Goal: Information Seeking & Learning: Learn about a topic

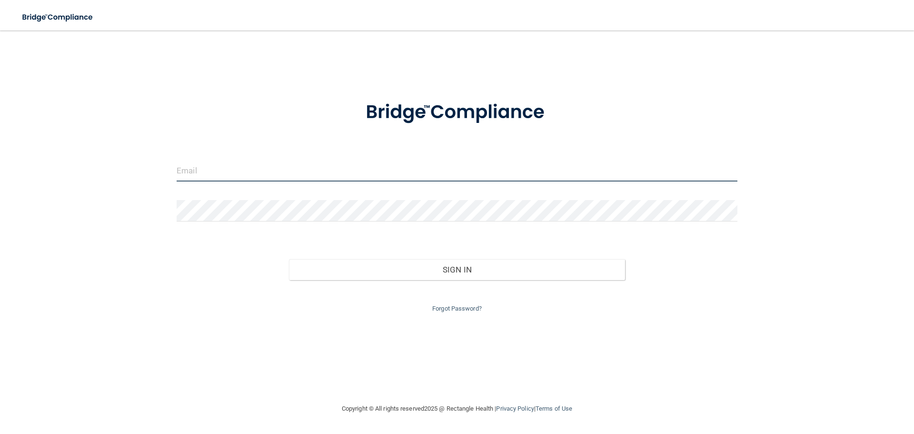
click at [407, 164] on input "email" at bounding box center [457, 170] width 561 height 21
type input "[EMAIL_ADDRESS][PERSON_NAME][DOMAIN_NAME]"
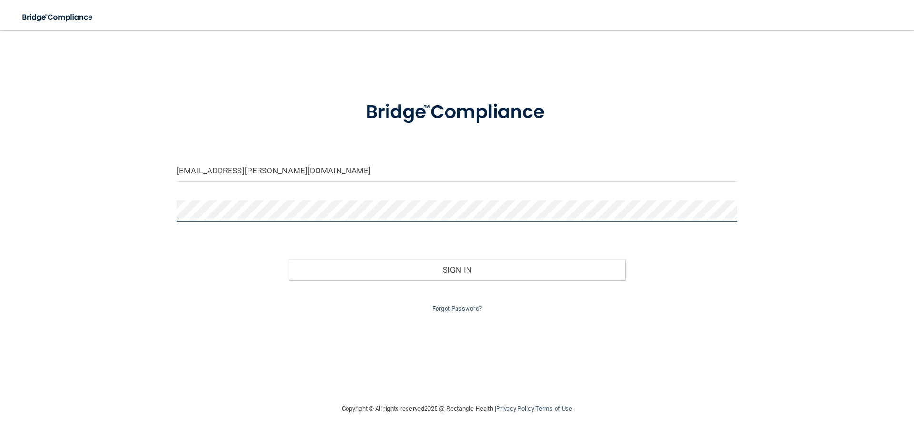
click at [289, 259] on button "Sign In" at bounding box center [457, 269] width 337 height 21
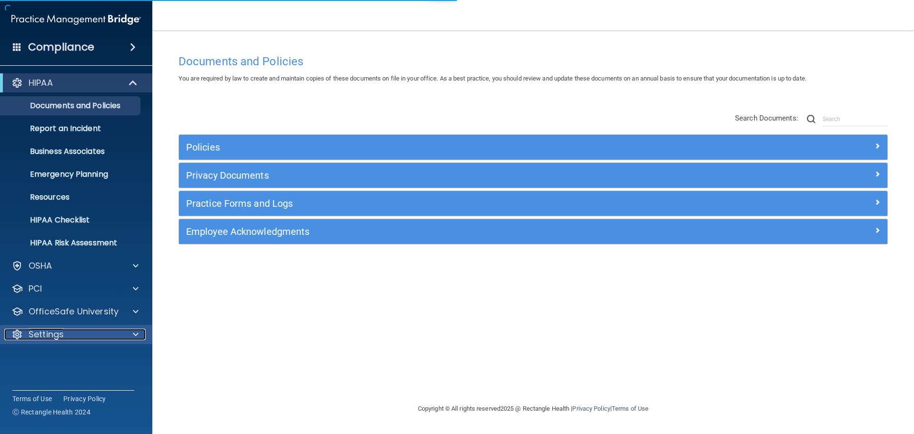
click at [93, 331] on div "Settings" at bounding box center [63, 334] width 118 height 11
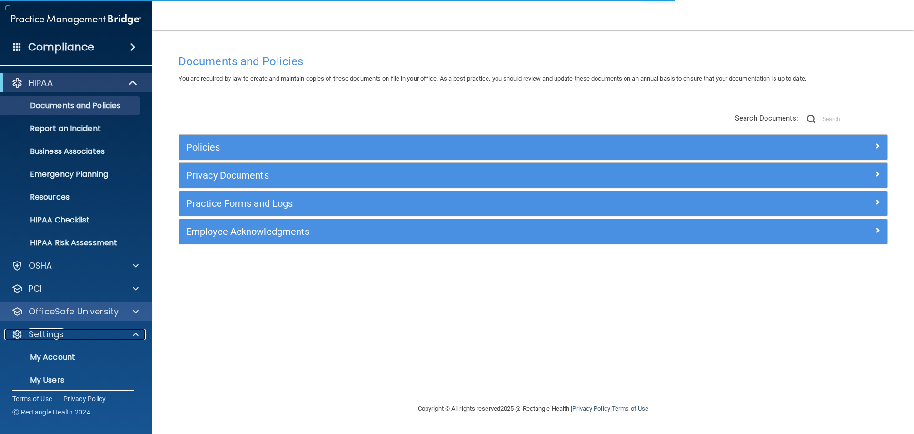
scroll to position [48, 0]
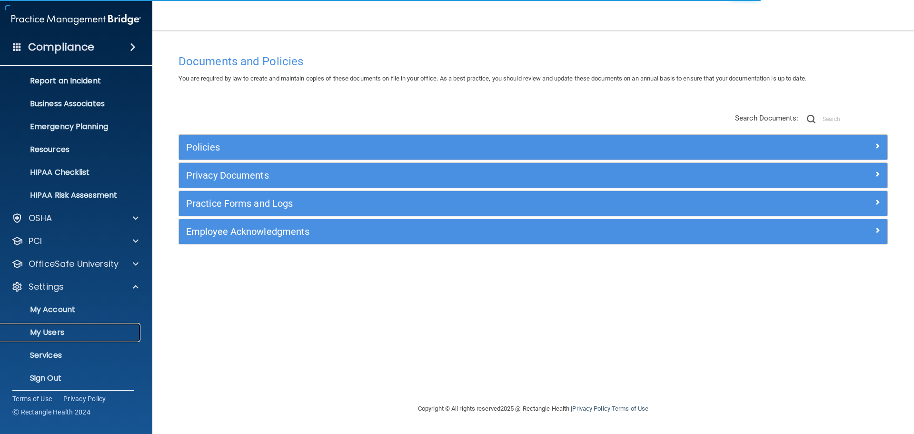
click at [75, 329] on p "My Users" at bounding box center [71, 333] width 130 height 10
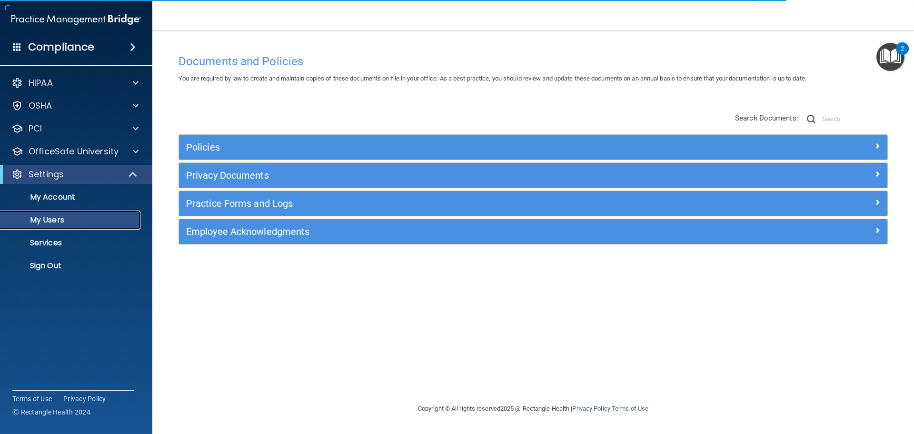
select select "20"
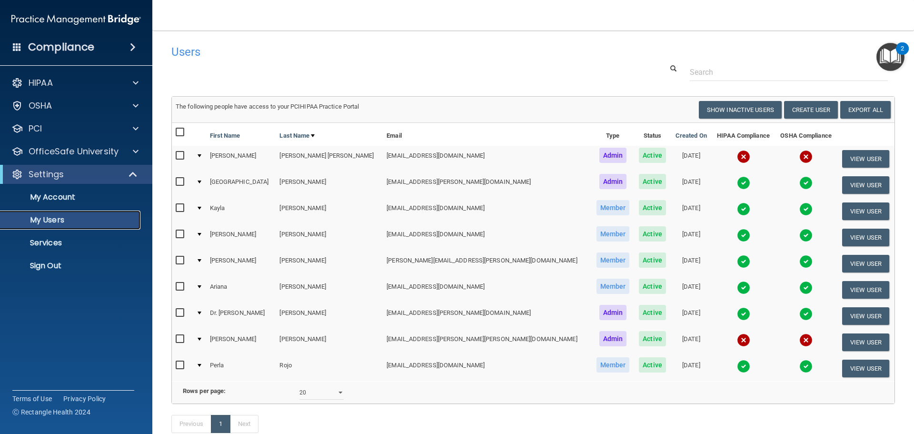
scroll to position [48, 0]
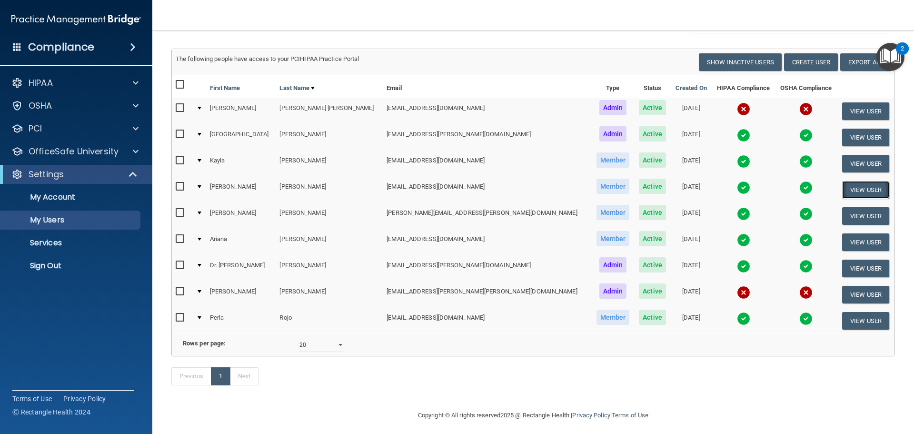
click at [858, 195] on button "View User" at bounding box center [865, 190] width 47 height 18
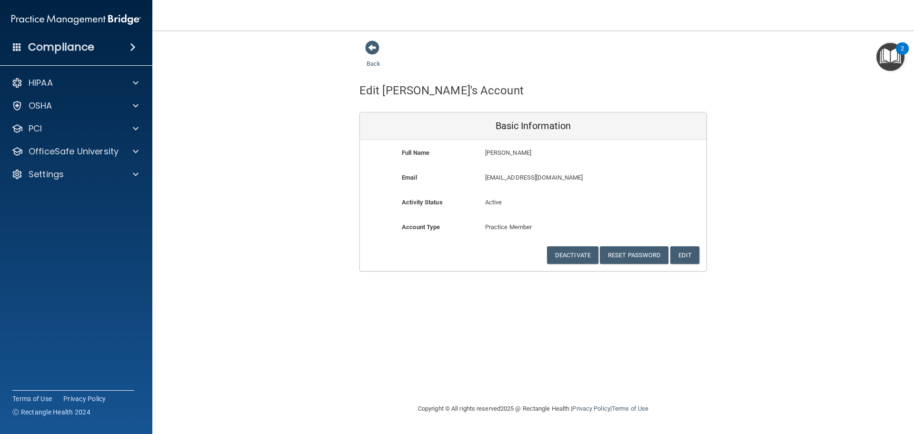
click at [380, 44] on div "Back" at bounding box center [389, 55] width 58 height 30
click at [374, 53] on span at bounding box center [372, 47] width 14 height 14
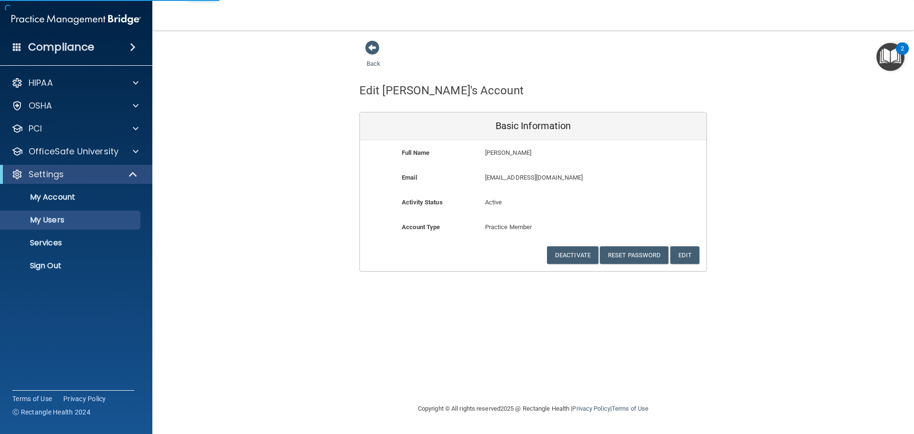
select select "20"
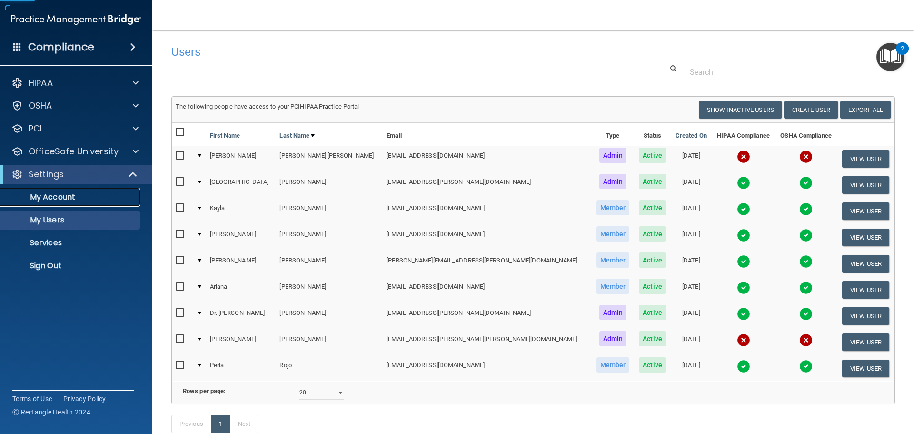
click at [50, 199] on p "My Account" at bounding box center [71, 197] width 130 height 10
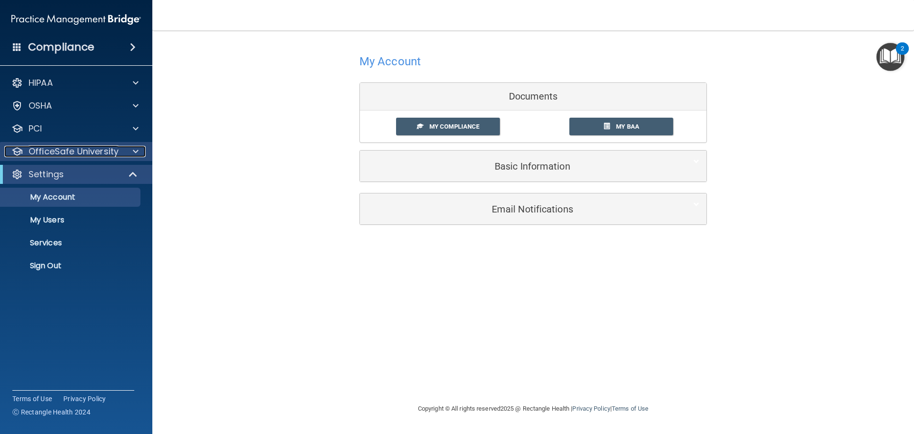
click at [89, 147] on p "OfficeSafe University" at bounding box center [74, 151] width 90 height 11
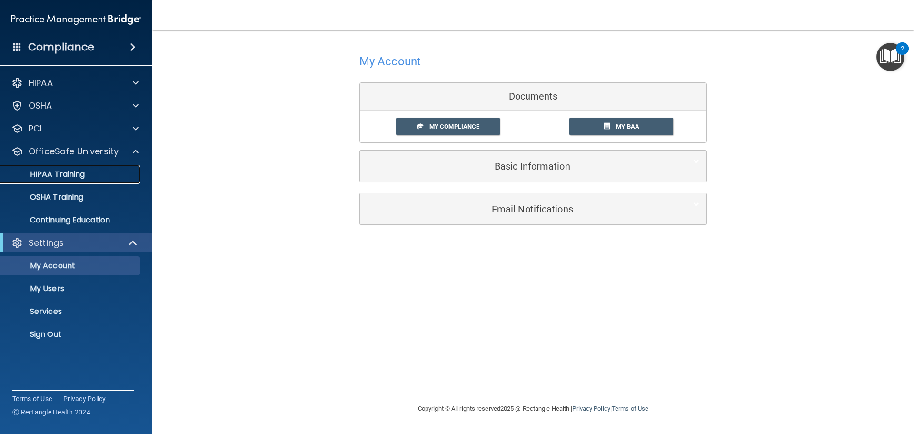
click at [83, 170] on p "HIPAA Training" at bounding box center [45, 175] width 79 height 10
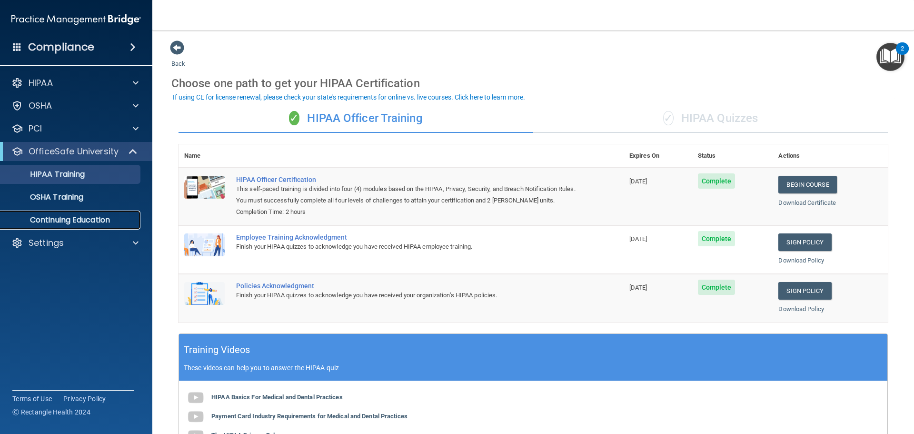
click at [98, 214] on link "Continuing Education" at bounding box center [65, 219] width 150 height 19
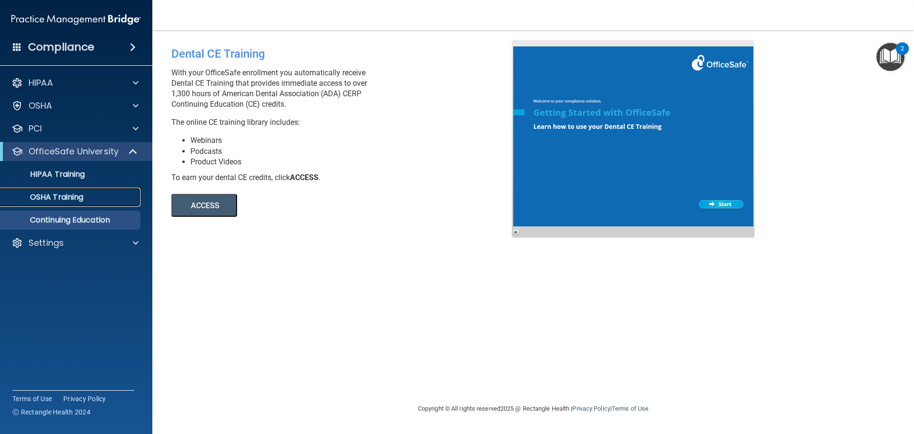
click at [105, 190] on link "OSHA Training" at bounding box center [65, 197] width 150 height 19
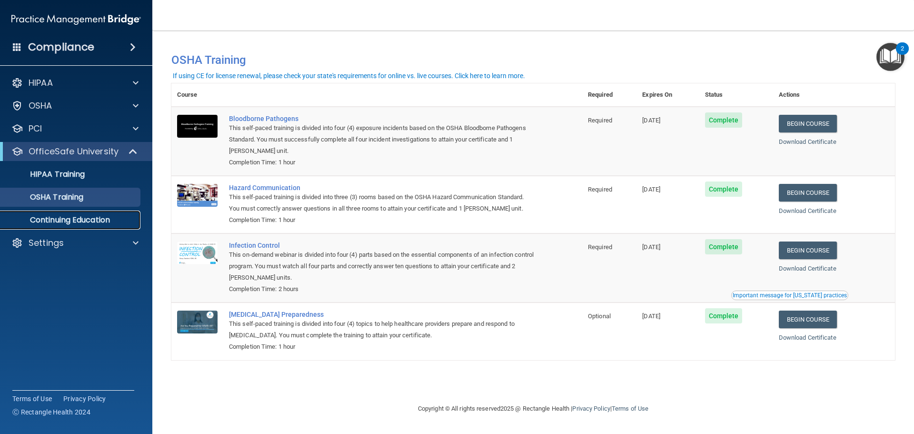
click at [89, 220] on p "Continuing Education" at bounding box center [71, 220] width 130 height 10
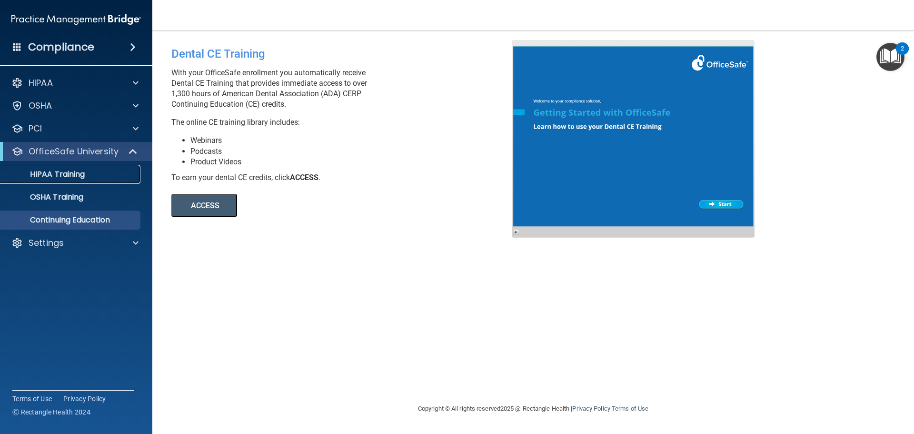
click at [38, 170] on p "HIPAA Training" at bounding box center [45, 175] width 79 height 10
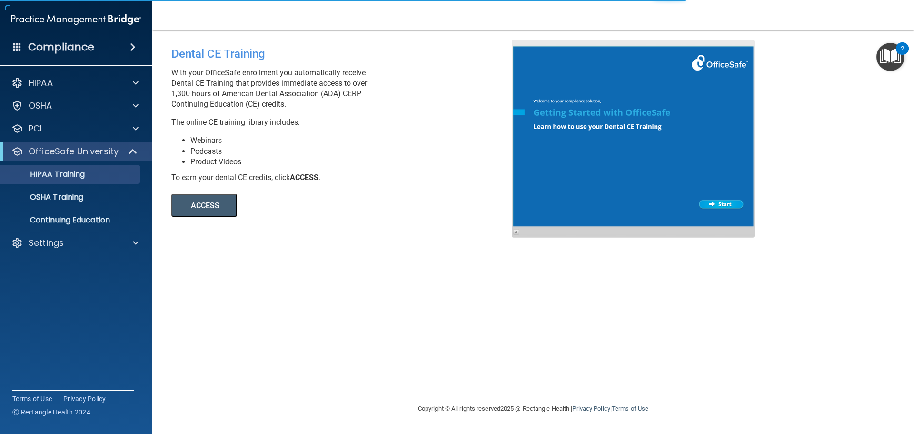
click at [75, 157] on div "OfficeSafe University" at bounding box center [76, 151] width 152 height 19
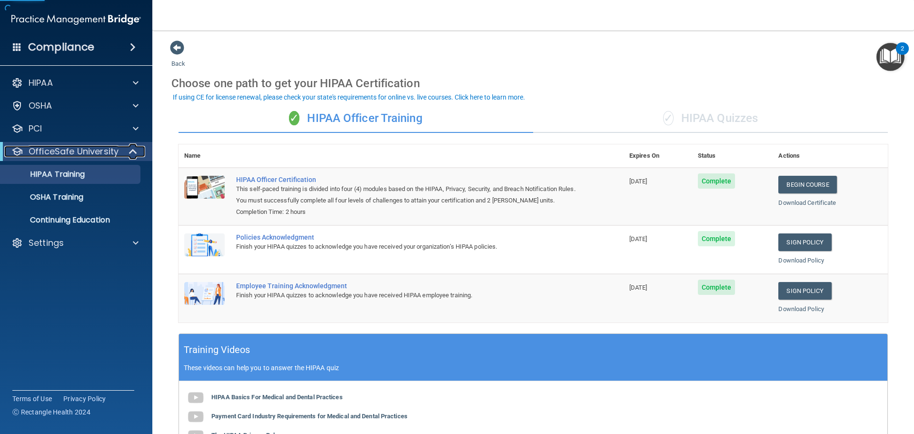
click at [134, 152] on span at bounding box center [134, 151] width 8 height 11
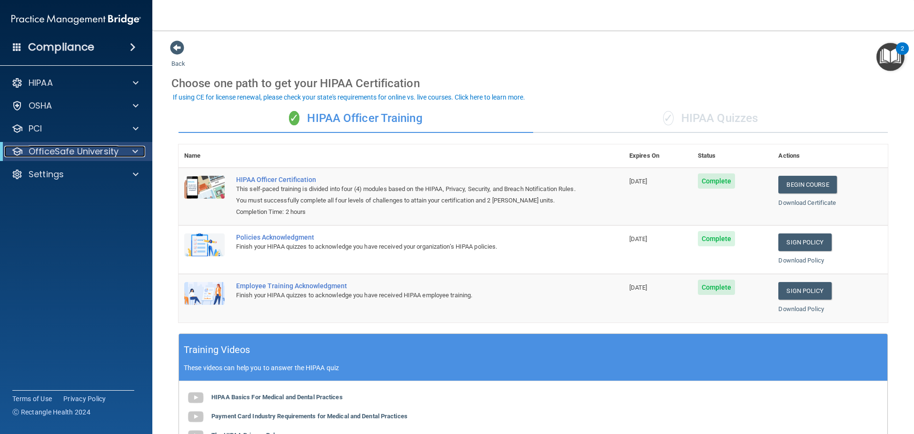
click at [137, 148] on span at bounding box center [135, 151] width 6 height 11
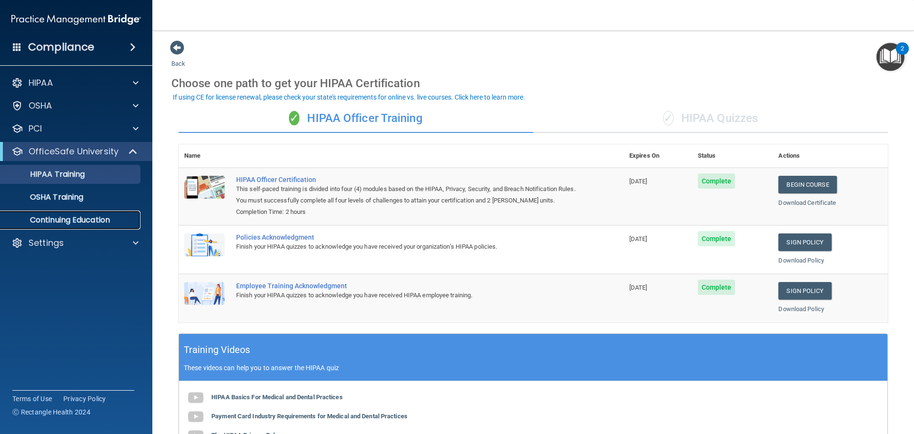
click at [85, 217] on p "Continuing Education" at bounding box center [71, 220] width 130 height 10
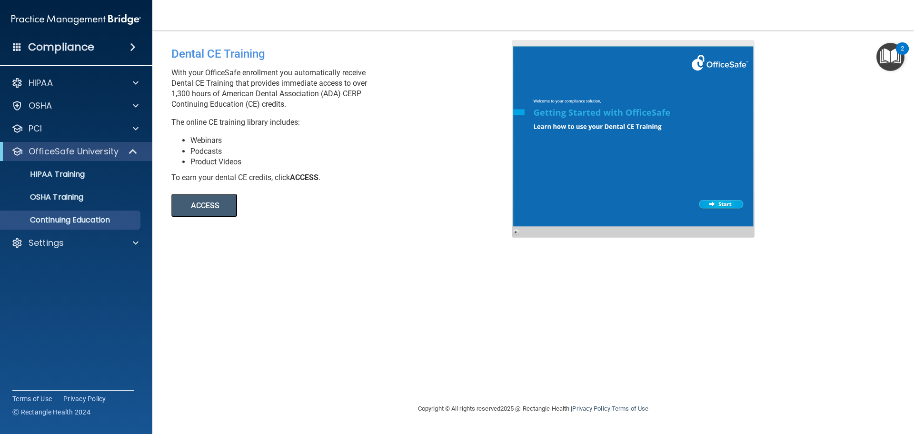
click at [204, 205] on button "ACCESS" at bounding box center [204, 205] width 66 height 23
